Goal: Information Seeking & Learning: Learn about a topic

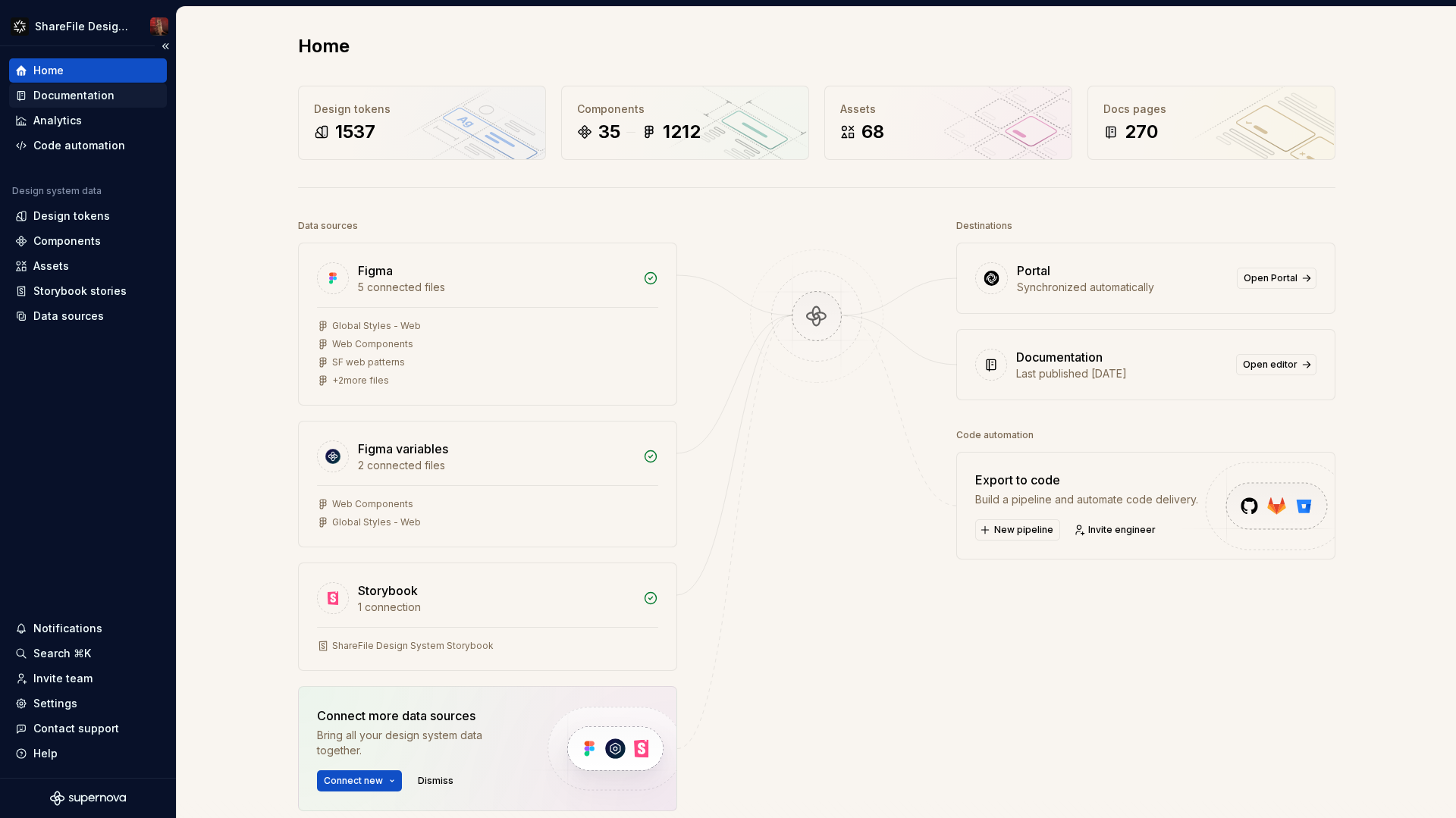
click at [71, 100] on div "Documentation" at bounding box center [74, 95] width 81 height 15
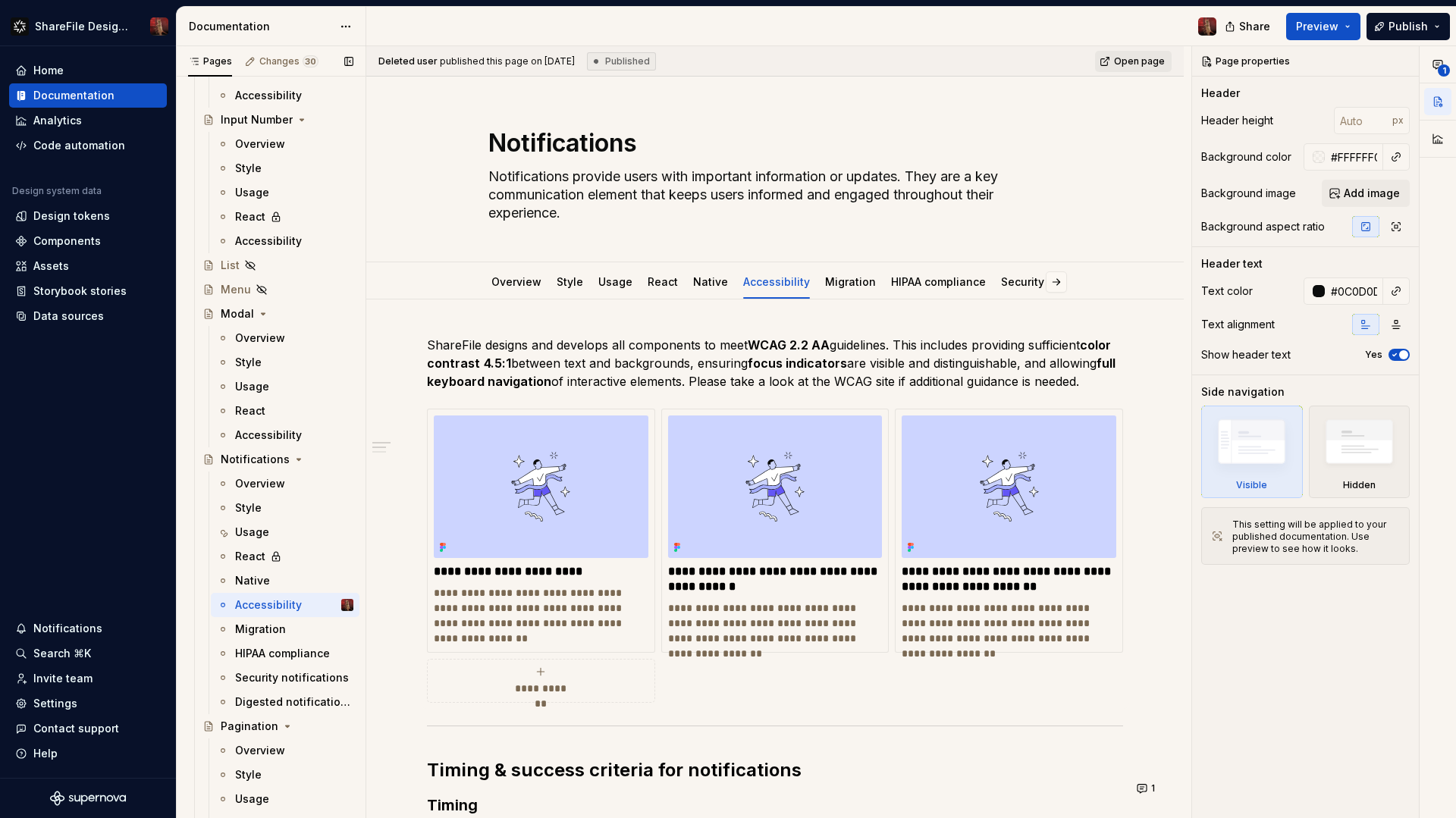
scroll to position [3563, 0]
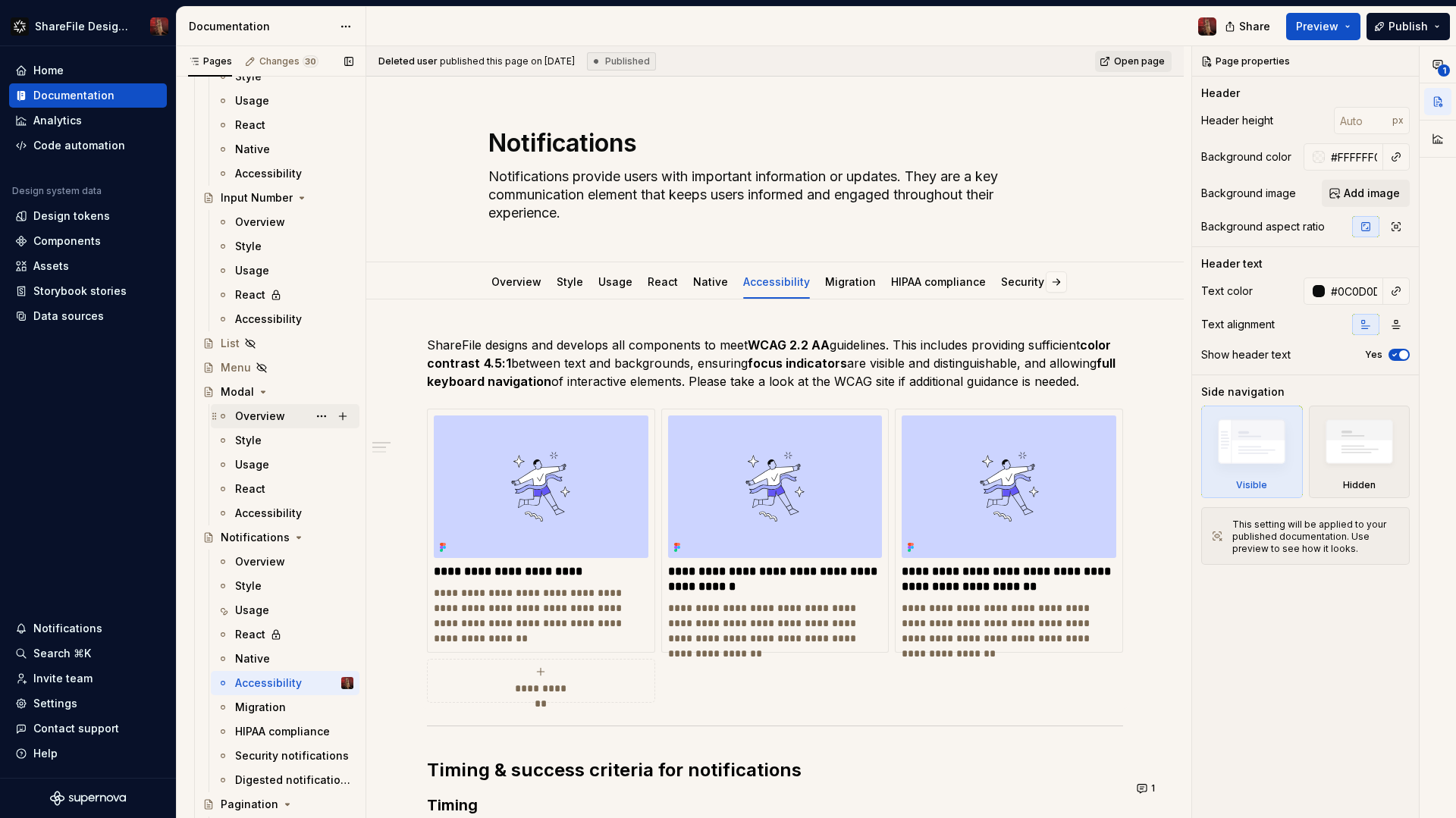
click at [265, 418] on div "Overview" at bounding box center [260, 416] width 50 height 15
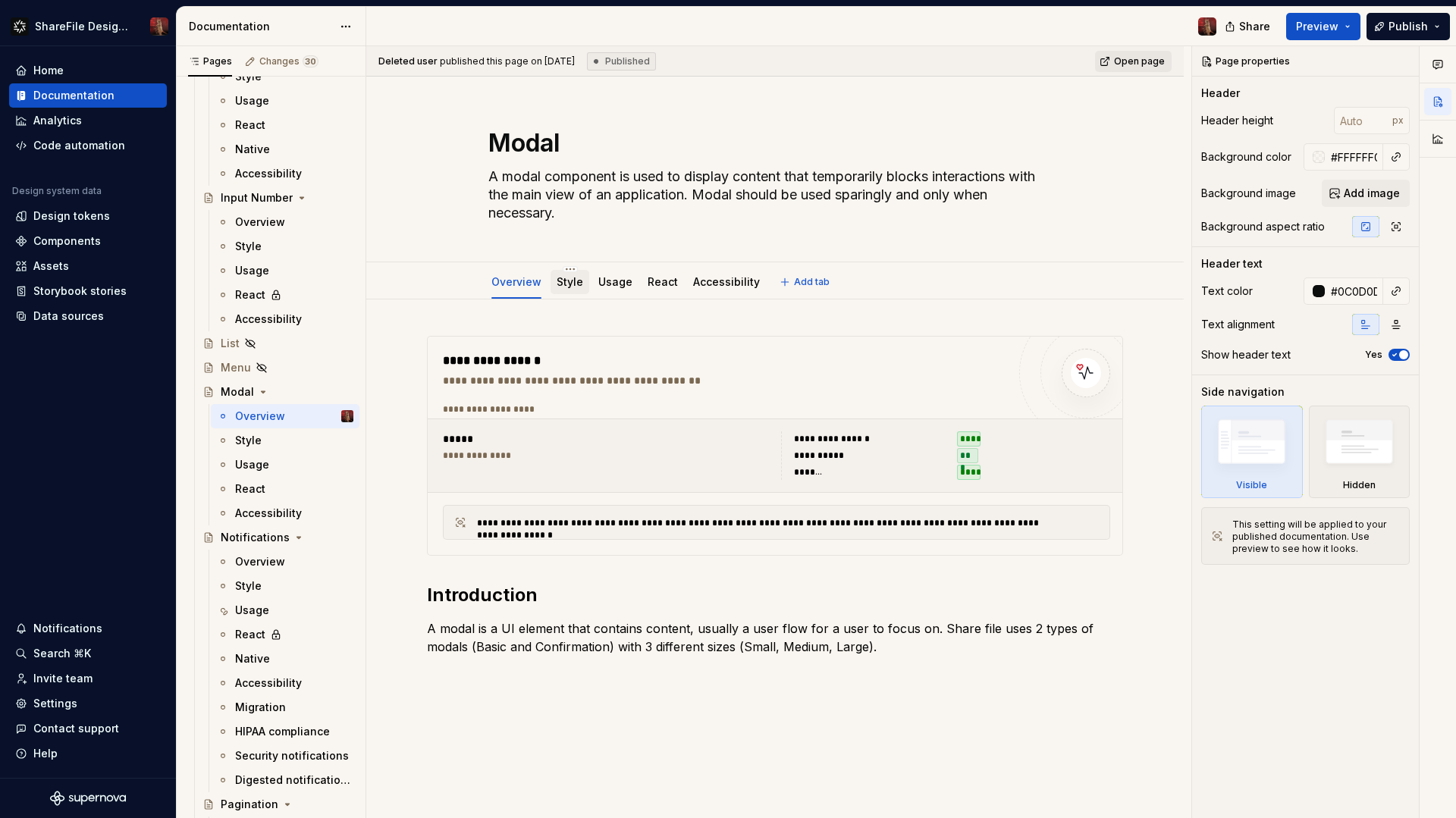
click at [562, 291] on div "Style" at bounding box center [570, 281] width 27 height 18
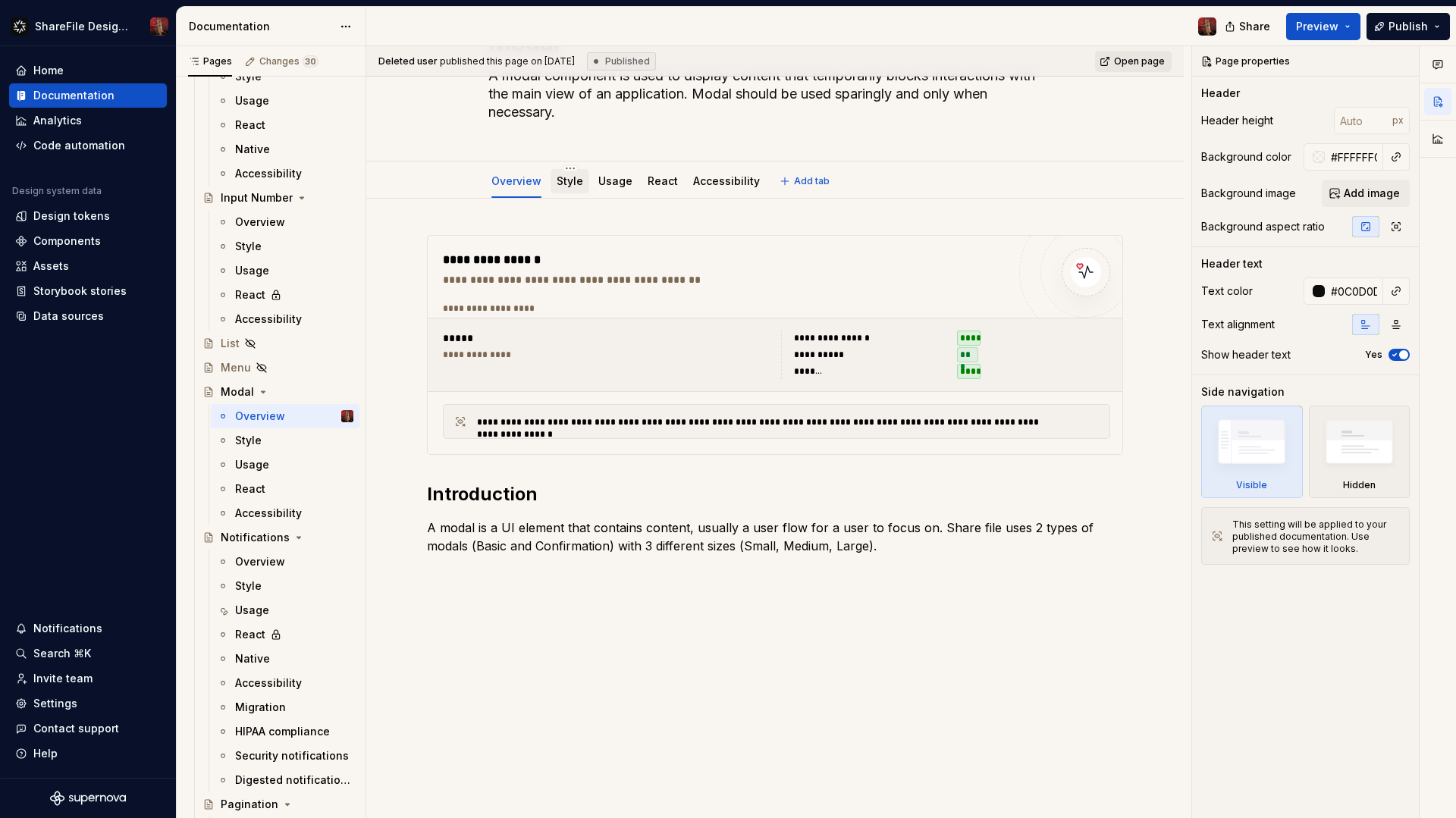
click at [574, 185] on link "Style" at bounding box center [570, 181] width 27 height 13
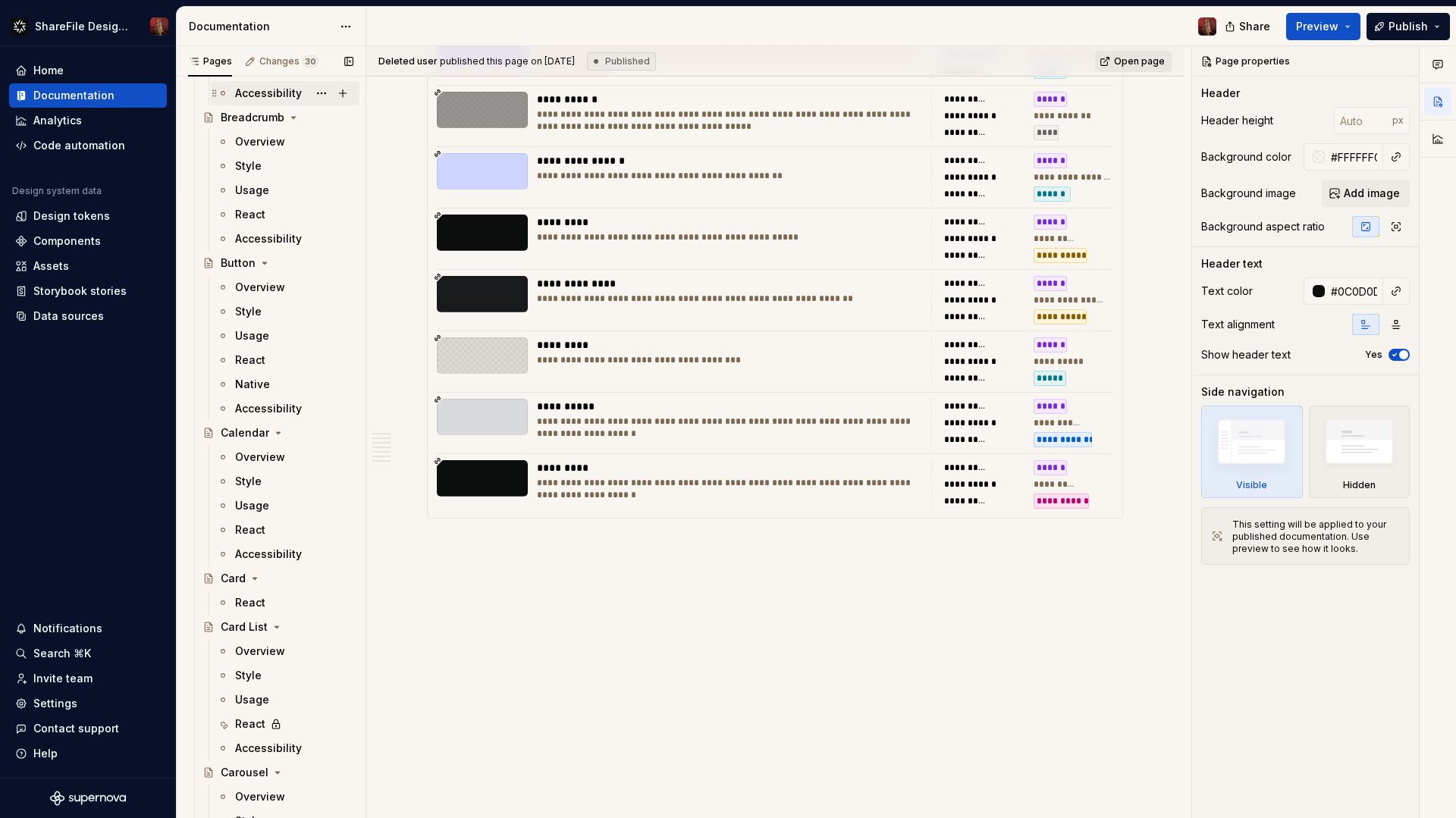
scroll to position [1440, 0]
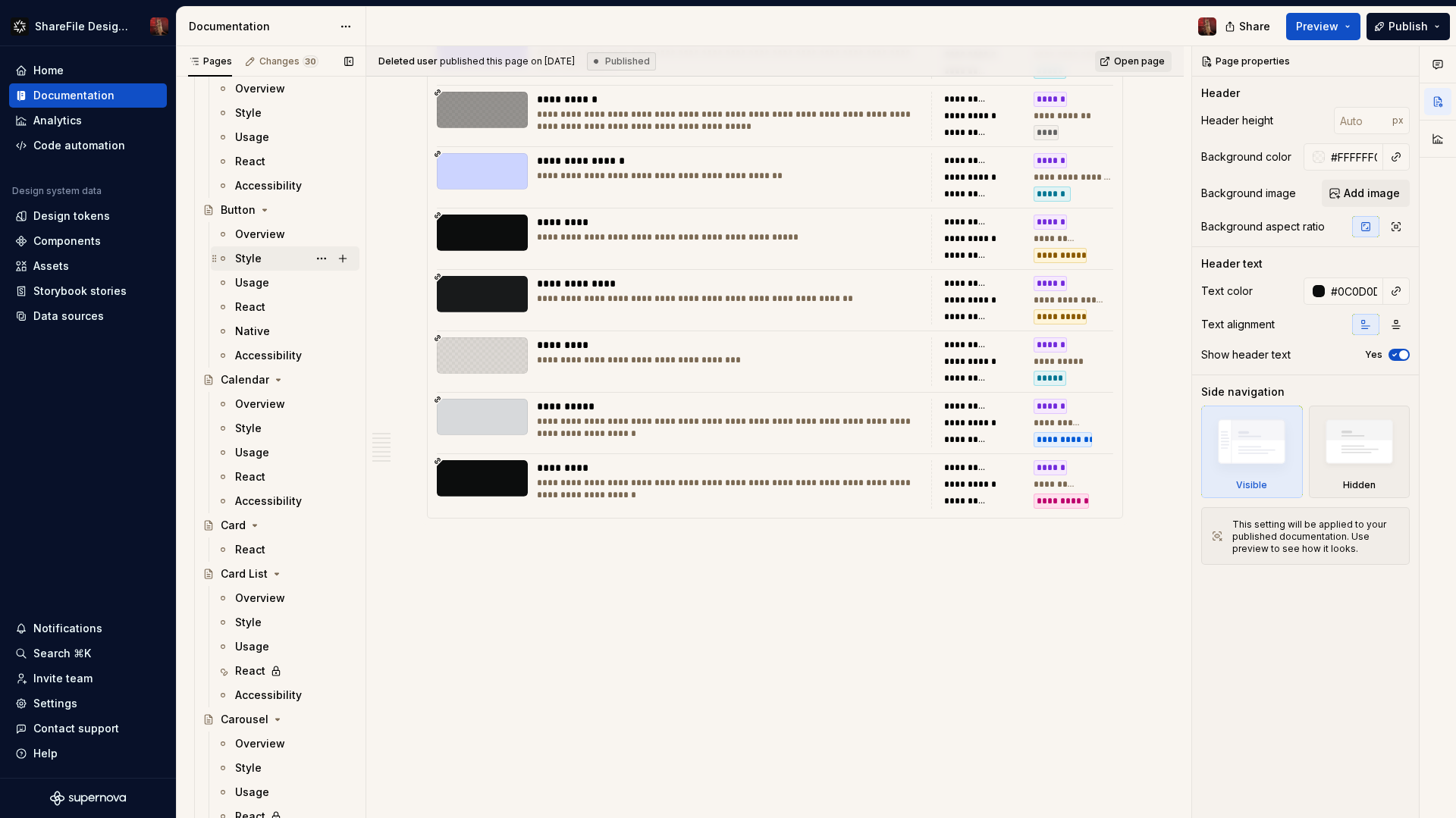
click at [254, 263] on div "Style" at bounding box center [249, 258] width 27 height 15
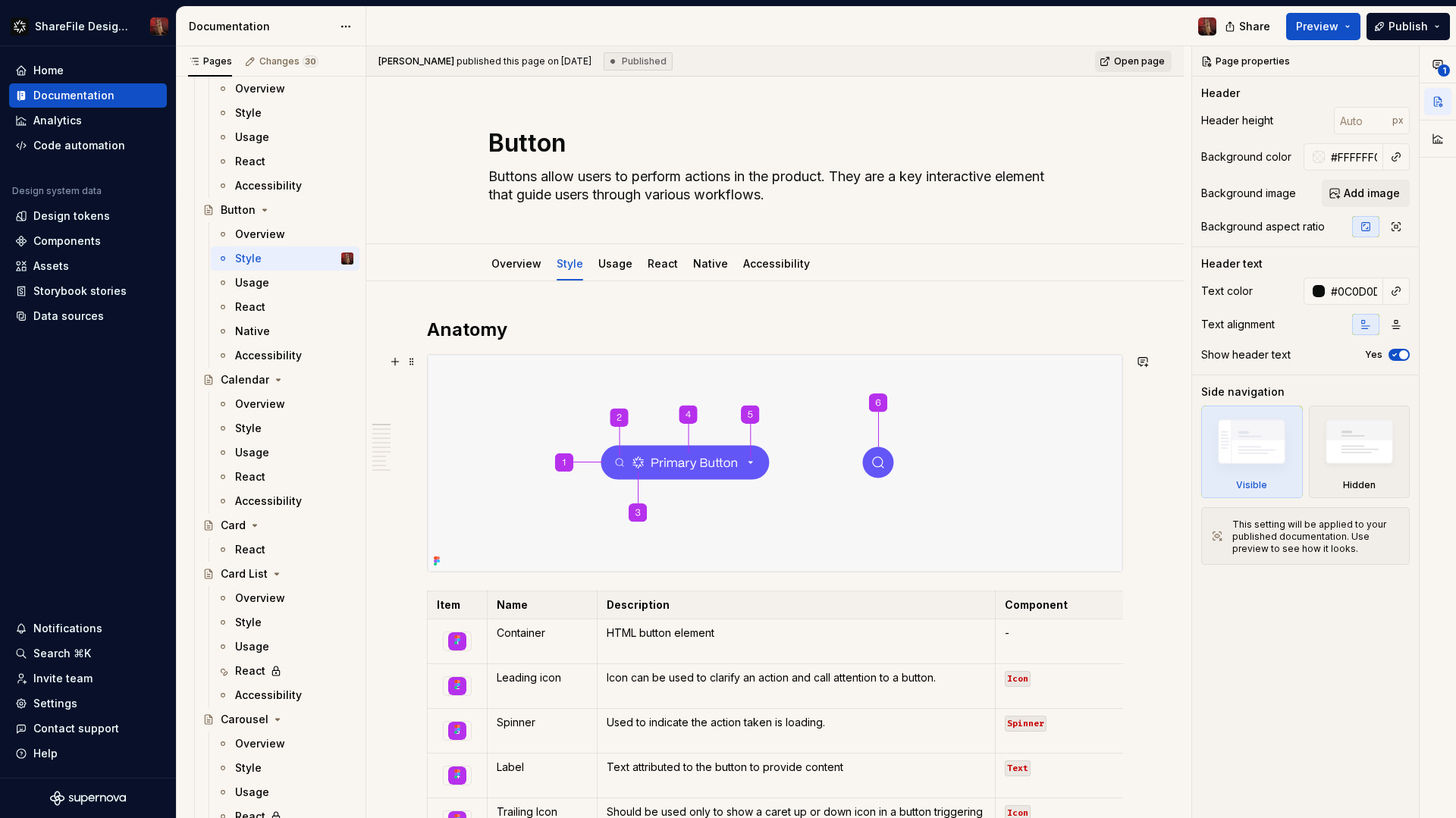
type textarea "*"
